Goal: Navigation & Orientation: Find specific page/section

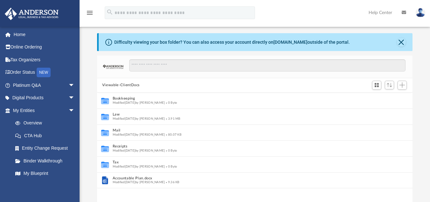
scroll to position [4, 0]
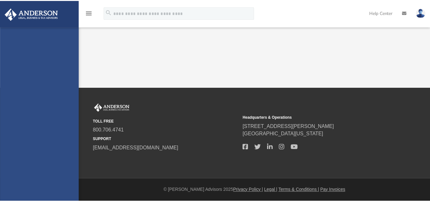
scroll to position [4, 0]
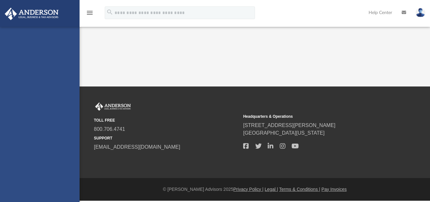
click at [49, 87] on div "[EMAIL_ADDRESS][DOMAIN_NAME] Sign Out [EMAIL_ADDRESS][DOMAIN_NAME] Home Online …" at bounding box center [40, 127] width 80 height 202
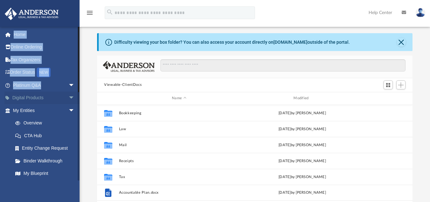
scroll to position [140, 311]
click at [49, 98] on link "Digital Products arrow_drop_down" at bounding box center [44, 97] width 80 height 13
click at [68, 98] on span "arrow_drop_down" at bounding box center [74, 97] width 13 height 13
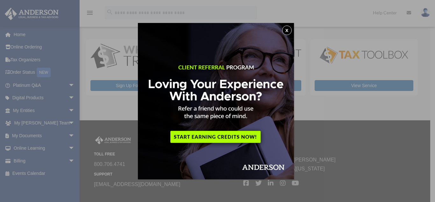
click at [239, 136] on img at bounding box center [216, 101] width 156 height 156
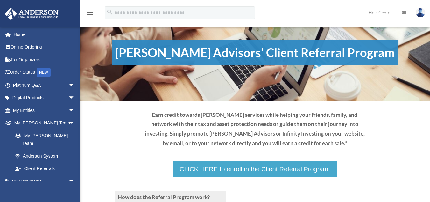
click at [241, 170] on link "CLICK HERE to enroll in the Client Referral Program!" at bounding box center [255, 169] width 164 height 16
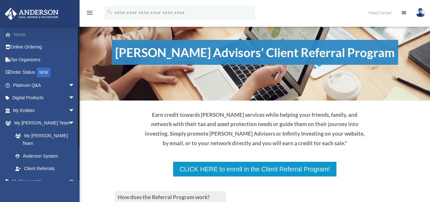
click at [25, 35] on link "Home" at bounding box center [44, 34] width 80 height 13
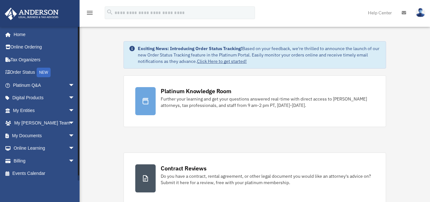
scroll to position [1, 0]
drag, startPoint x: 0, startPoint y: 0, endPoint x: 78, endPoint y: 164, distance: 181.5
click at [78, 164] on div at bounding box center [78, 106] width 1 height 149
click at [34, 162] on link "Billing arrow_drop_down" at bounding box center [44, 159] width 80 height 13
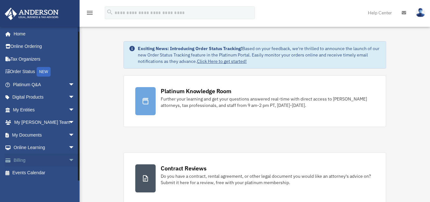
click at [19, 160] on link "Billing arrow_drop_down" at bounding box center [44, 159] width 80 height 13
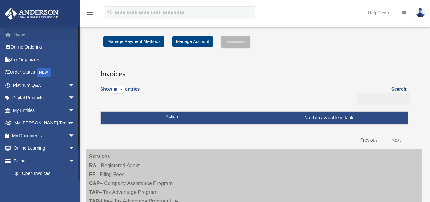
click at [30, 33] on link "Home" at bounding box center [44, 34] width 80 height 13
